Goal: Navigation & Orientation: Find specific page/section

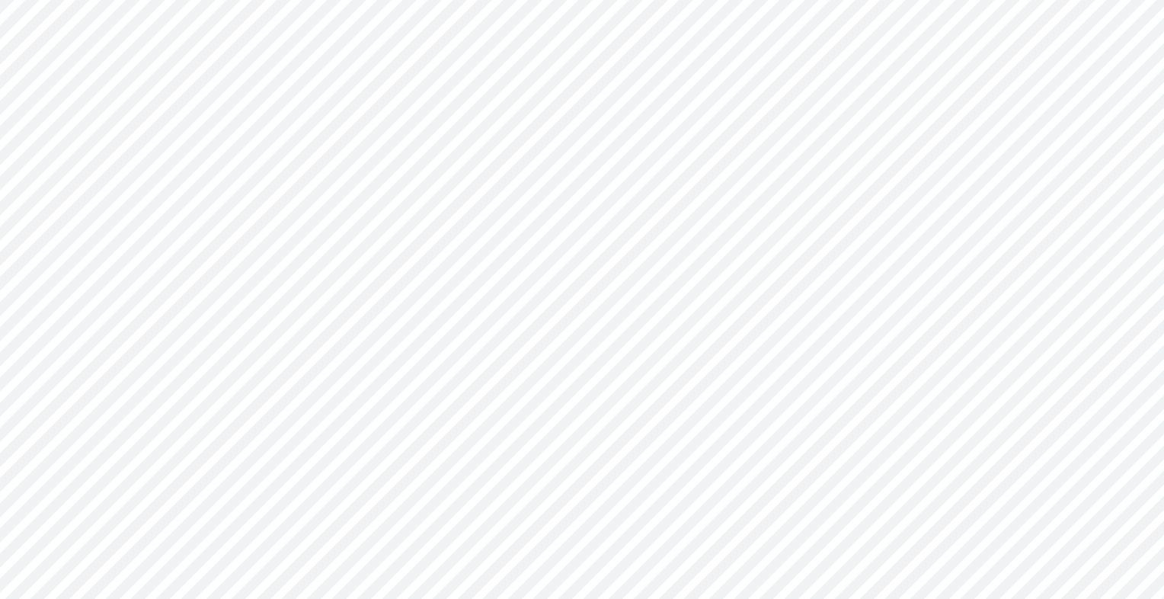
type input "0"
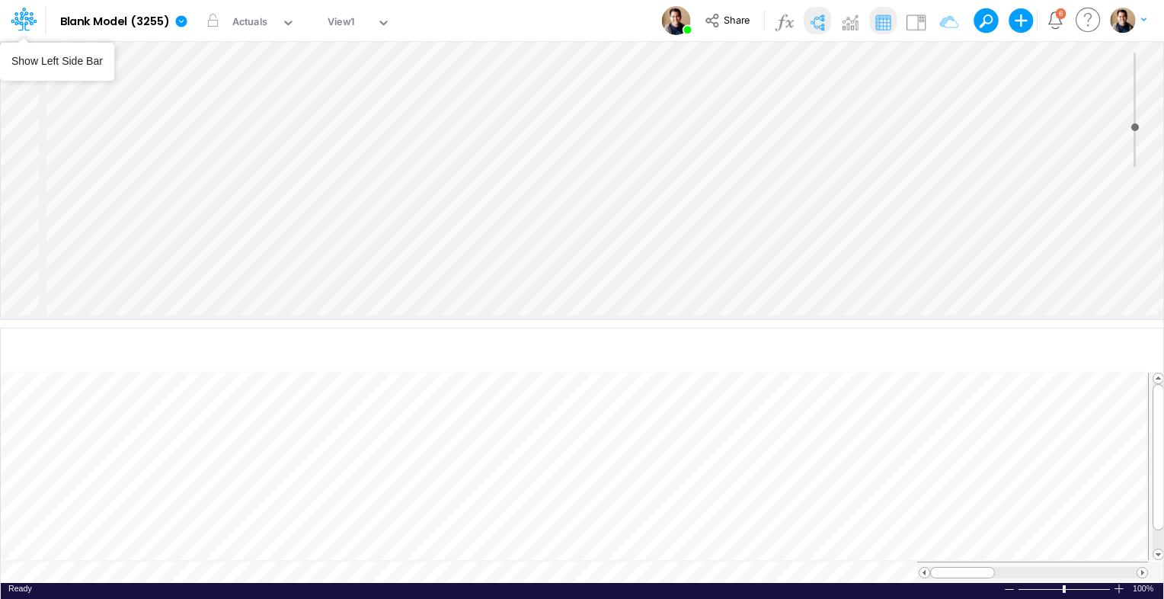
click at [42, 18] on div at bounding box center [23, 20] width 46 height 29
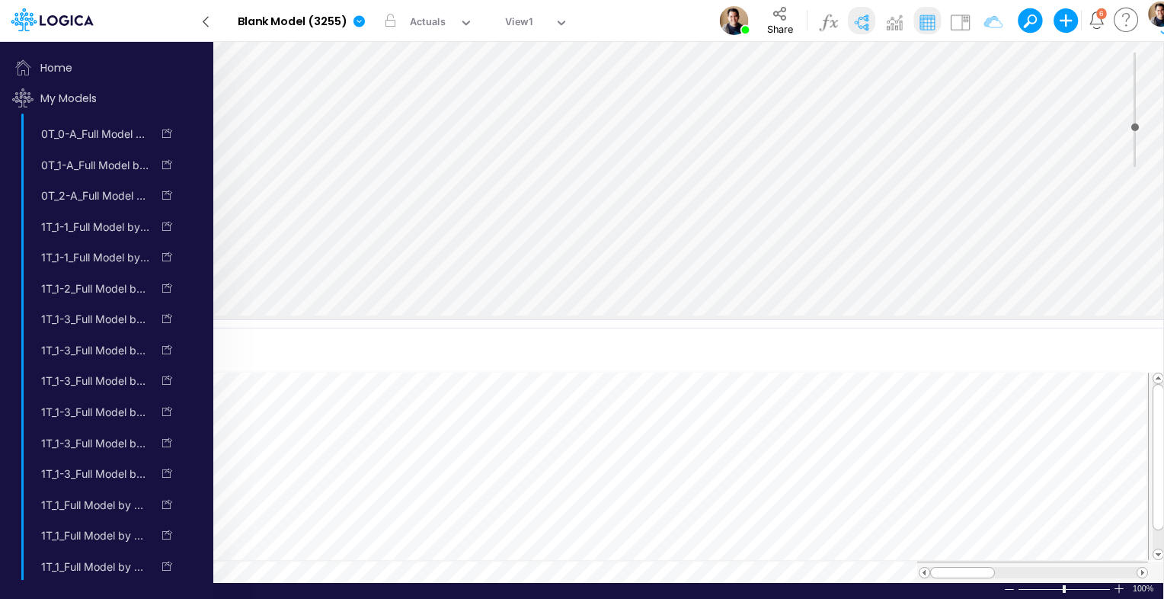
click at [21, 23] on g at bounding box center [52, 19] width 82 height 23
click at [61, 72] on span "Home" at bounding box center [107, 68] width 202 height 30
